Goal: Information Seeking & Learning: Learn about a topic

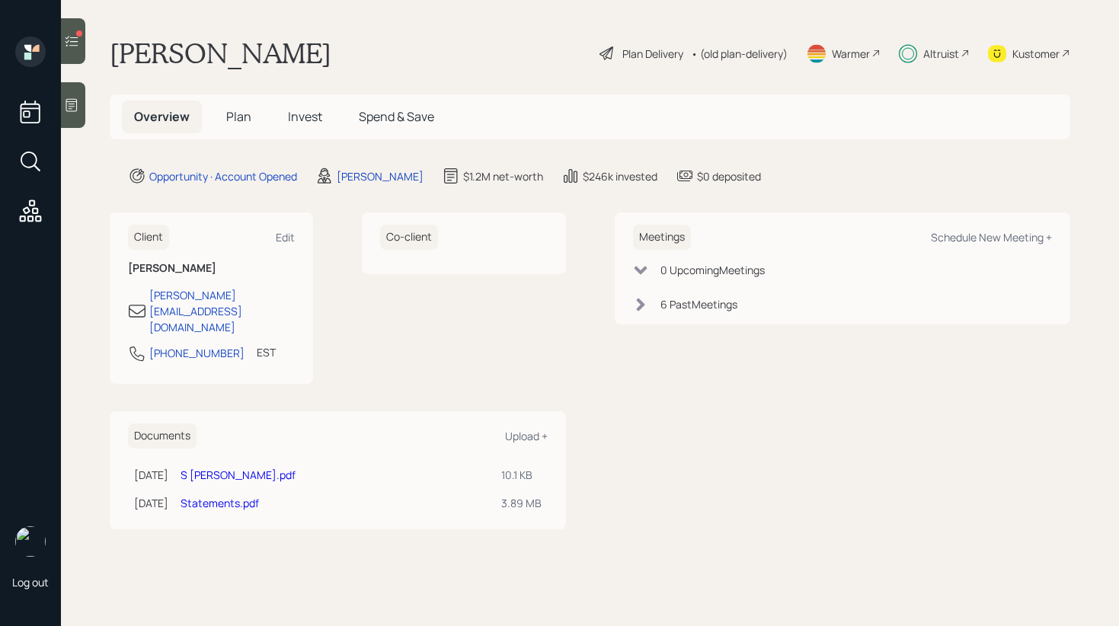
click at [288, 117] on span "Invest" at bounding box center [305, 116] width 34 height 17
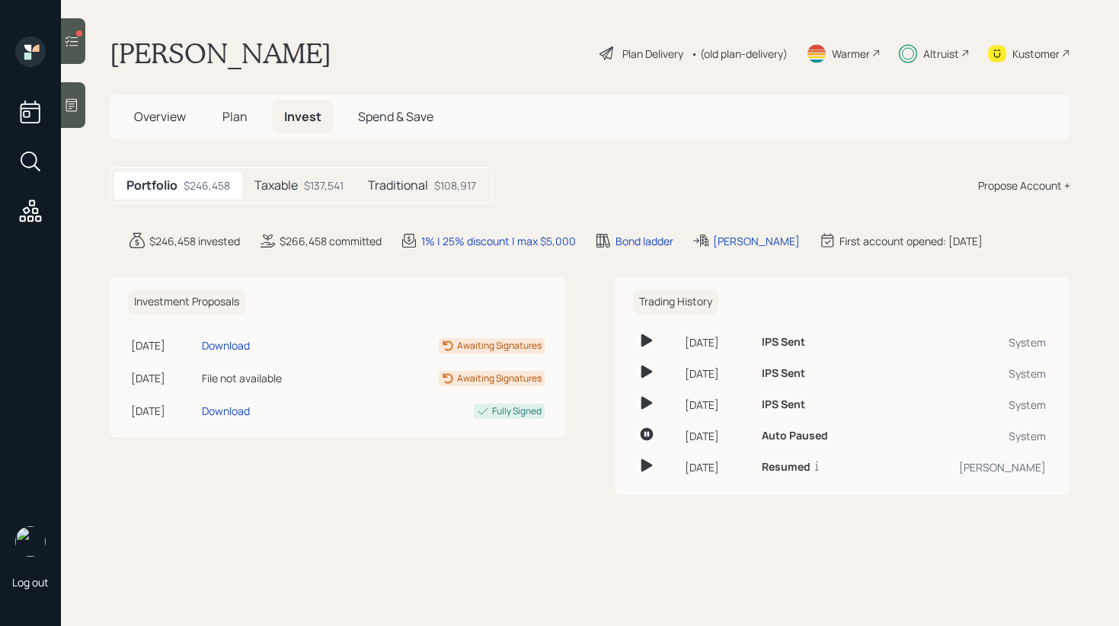
click at [324, 182] on div "$137,541" at bounding box center [324, 185] width 40 height 16
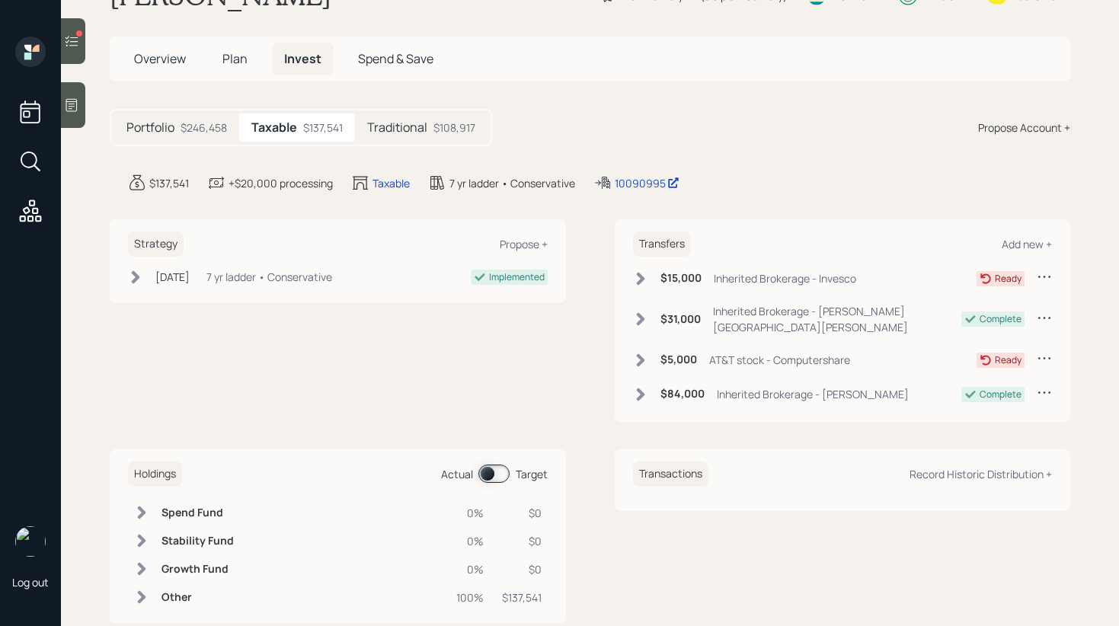
scroll to position [79, 0]
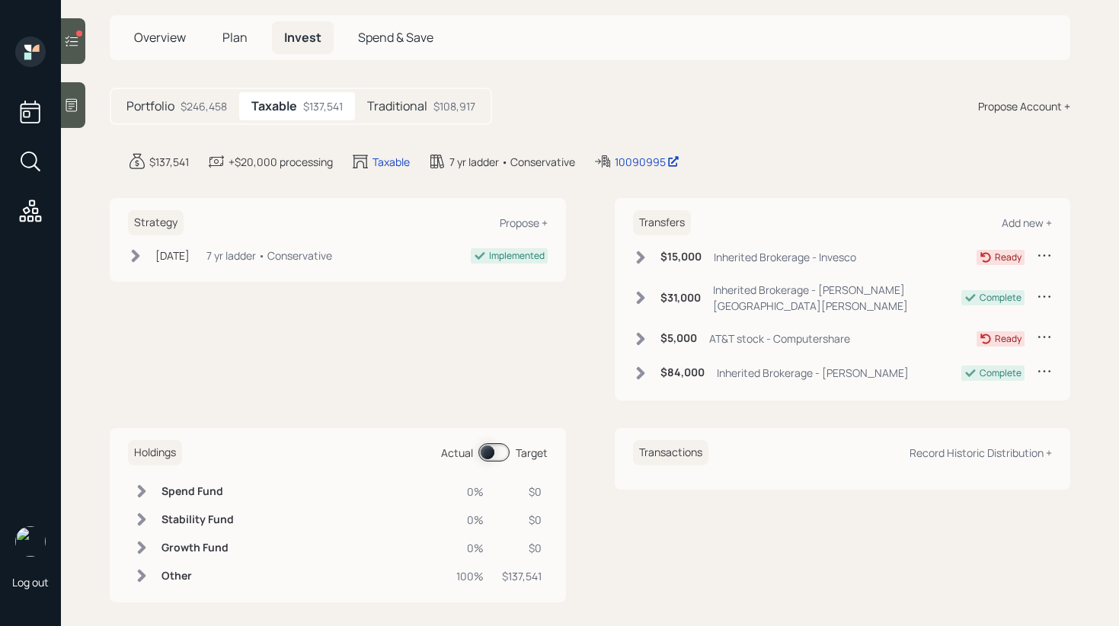
click at [497, 449] on span at bounding box center [493, 452] width 31 height 18
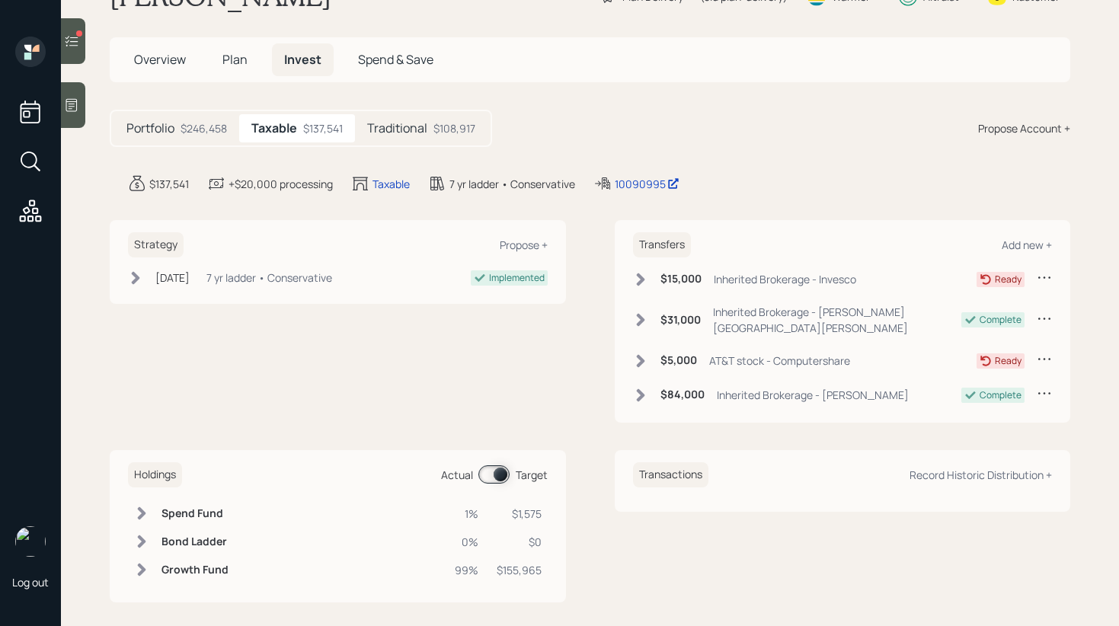
scroll to position [44, 0]
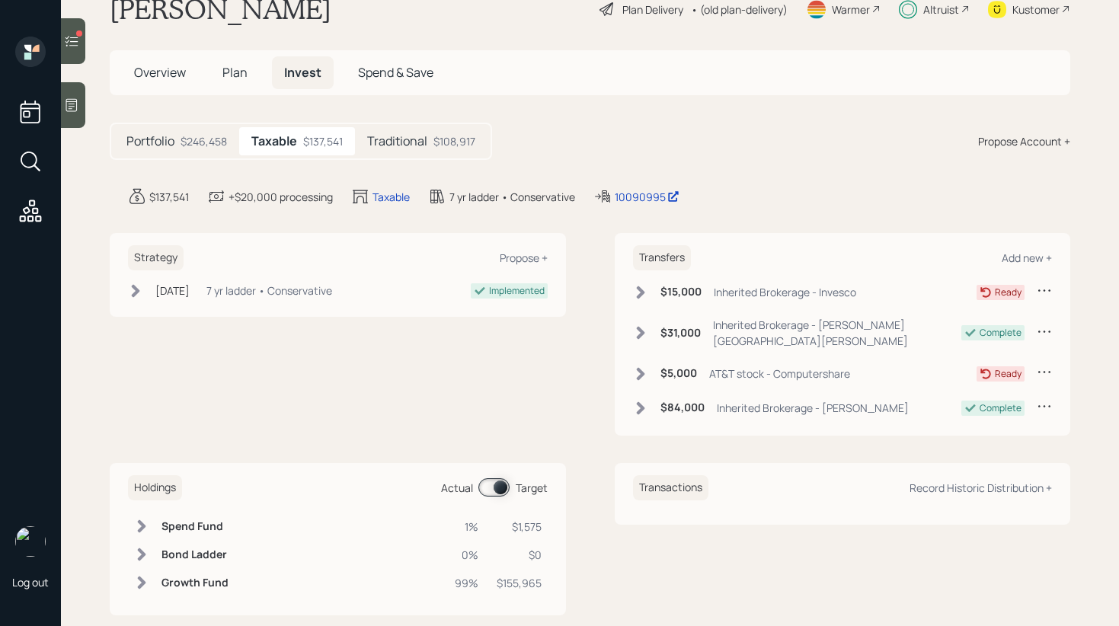
click at [407, 147] on h5 "Traditional" at bounding box center [397, 141] width 60 height 14
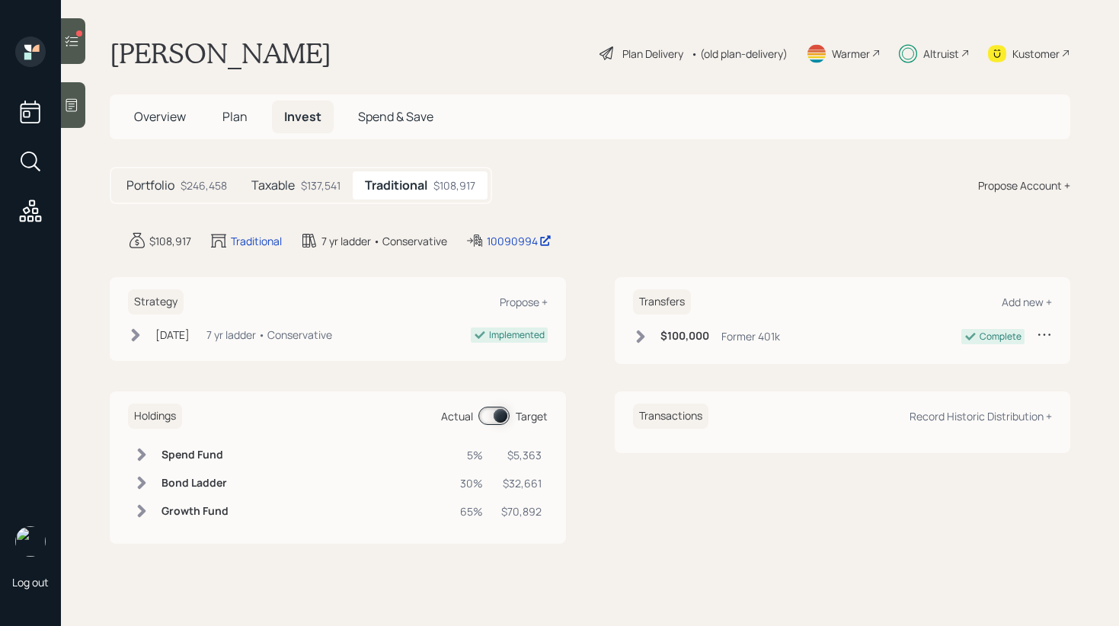
click at [488, 413] on span at bounding box center [493, 416] width 31 height 18
click at [487, 414] on span at bounding box center [493, 416] width 31 height 18
click at [500, 418] on span at bounding box center [493, 416] width 31 height 18
click at [504, 414] on span at bounding box center [493, 416] width 31 height 18
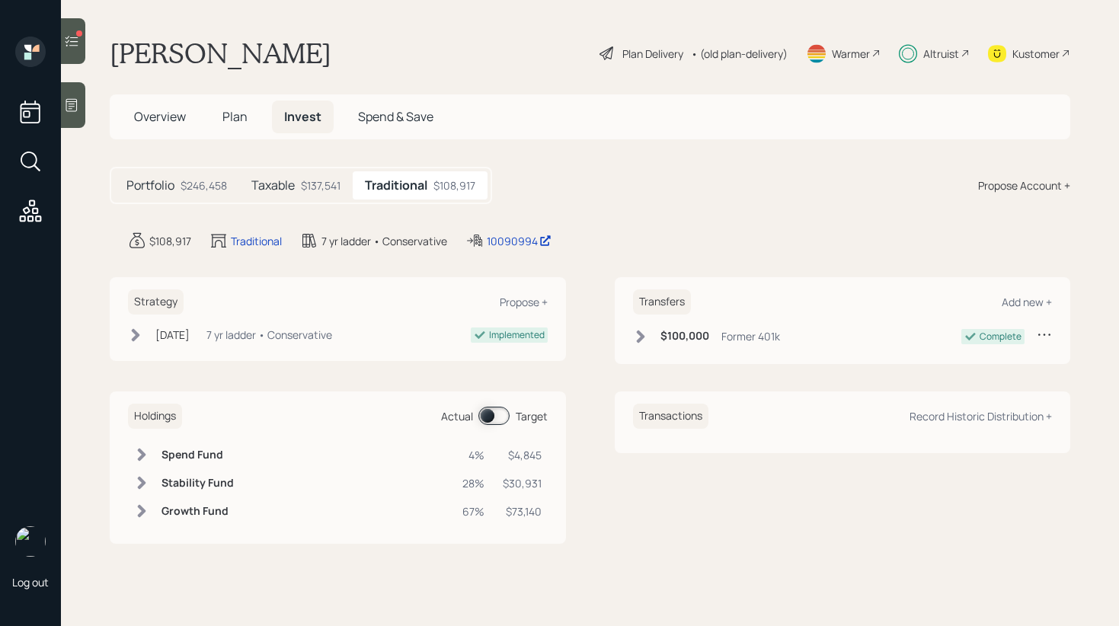
click at [504, 414] on span at bounding box center [493, 416] width 31 height 18
click at [143, 486] on icon at bounding box center [142, 483] width 8 height 13
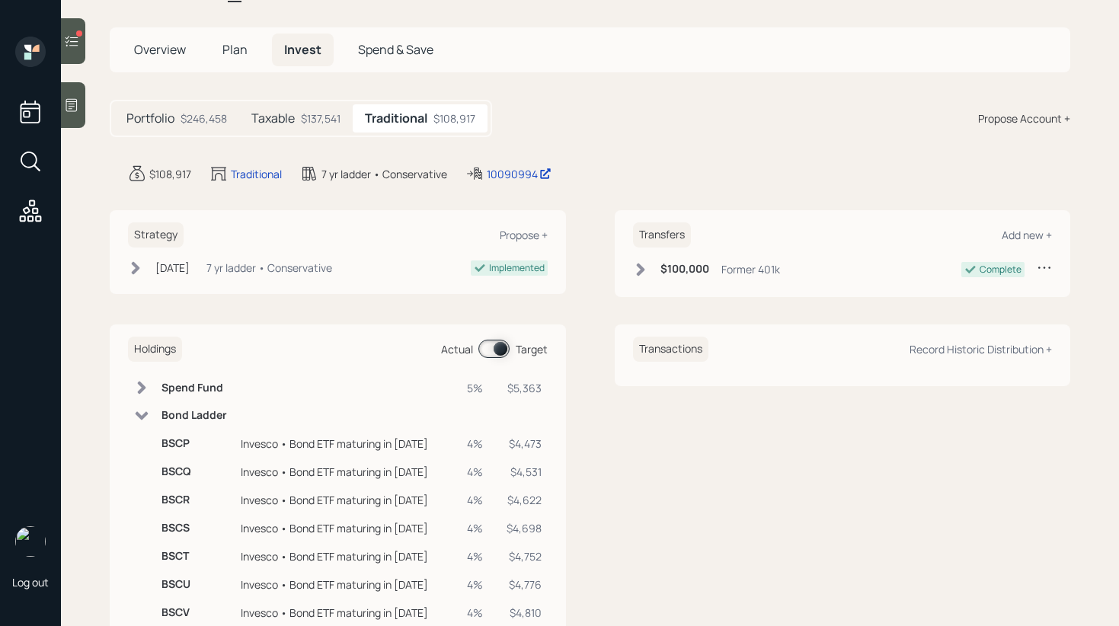
scroll to position [140, 0]
